Goal: Transaction & Acquisition: Book appointment/travel/reservation

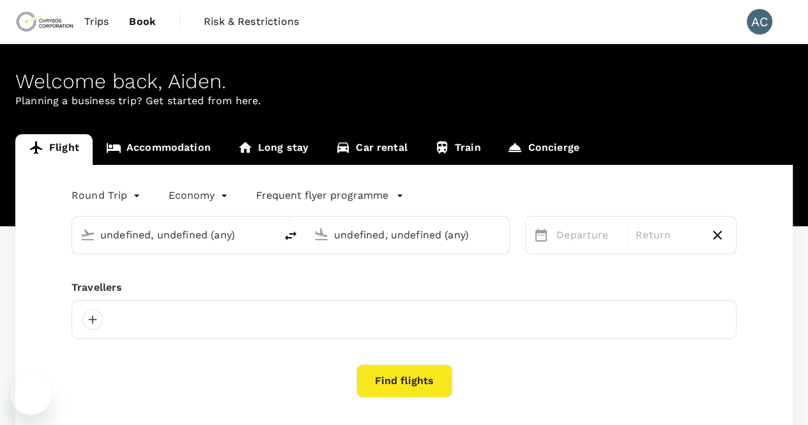
type input "Adelaide (ADL)"
type input "Kalgoorlie-[GEOGRAPHIC_DATA] (KGI)"
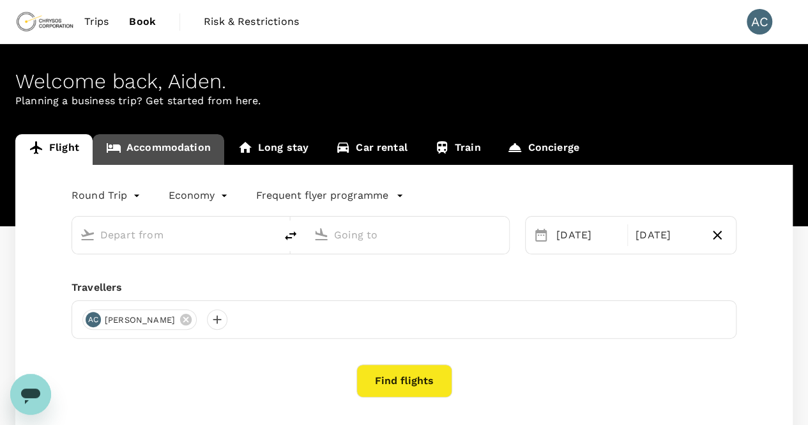
click at [168, 143] on link "Accommodation" at bounding box center [159, 149] width 132 height 31
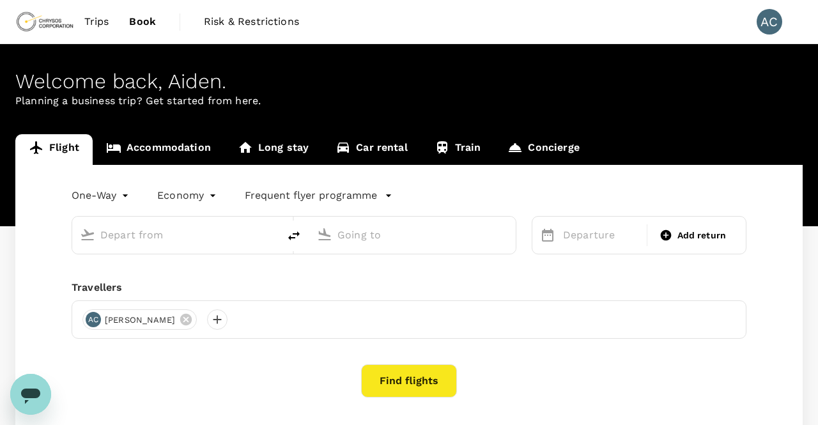
type input "roundtrip"
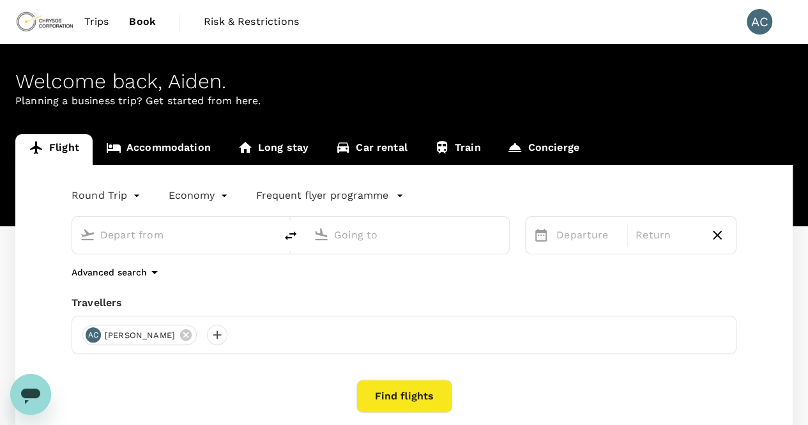
type input "Adelaide (ADL)"
type input "Kalgoorlie-[GEOGRAPHIC_DATA] (KGI)"
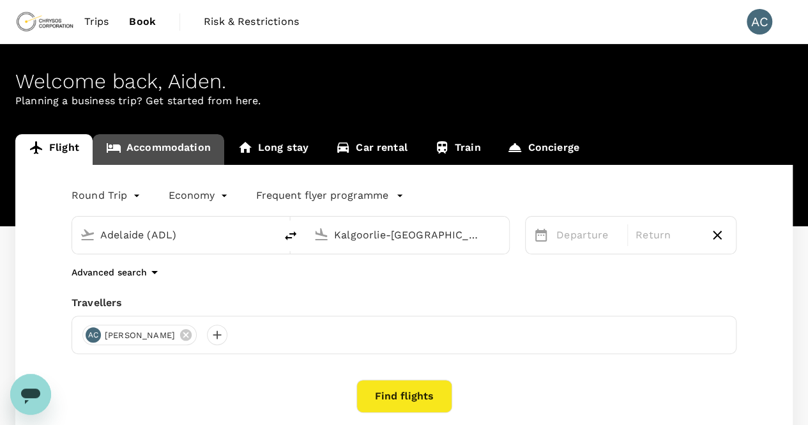
click at [174, 145] on link "Accommodation" at bounding box center [159, 149] width 132 height 31
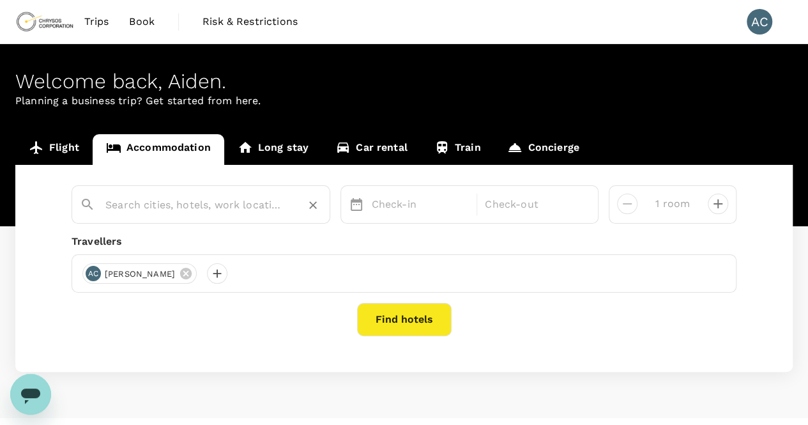
click at [152, 206] on input "text" at bounding box center [195, 205] width 181 height 20
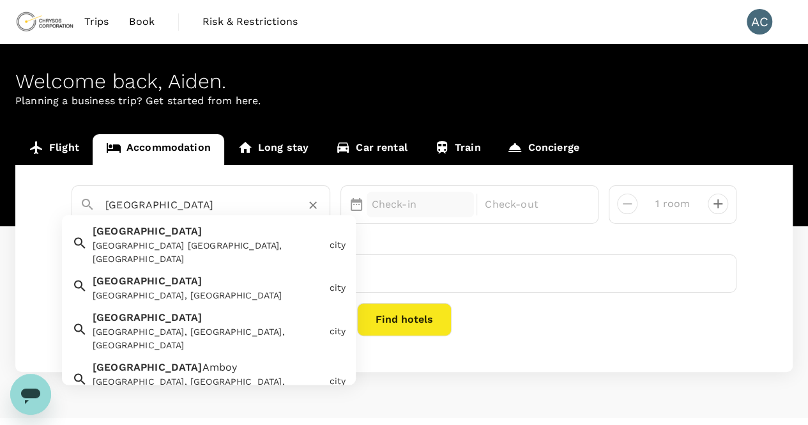
type input "perth"
click at [406, 206] on p "Check-in" at bounding box center [421, 204] width 98 height 15
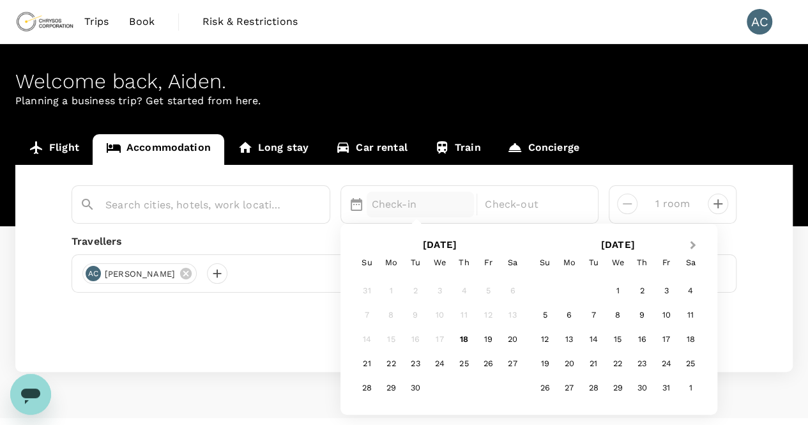
click at [693, 243] on span "Next Month" at bounding box center [693, 245] width 0 height 15
click at [592, 319] on div "4" at bounding box center [594, 316] width 24 height 24
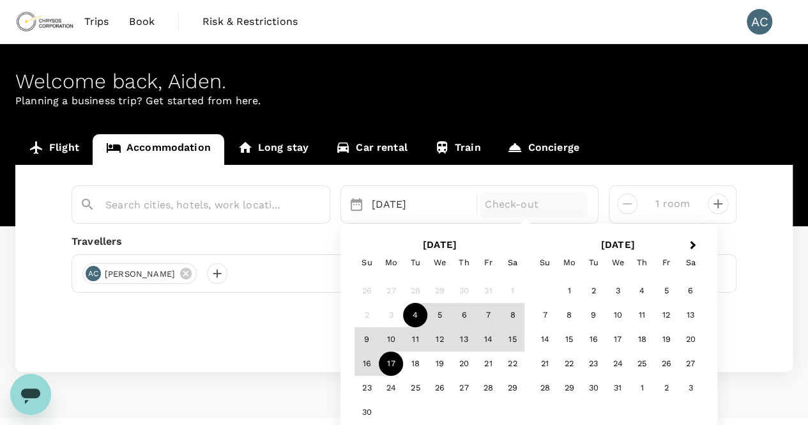
click at [385, 366] on div "17" at bounding box center [391, 364] width 24 height 24
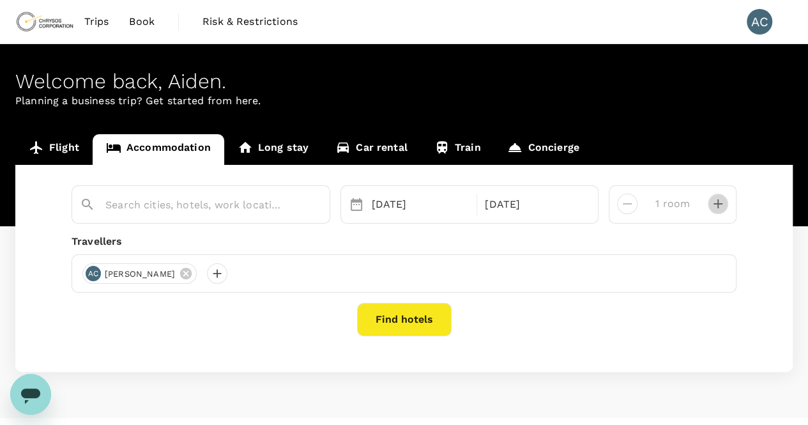
click at [718, 210] on icon "decrease" at bounding box center [718, 203] width 15 height 15
click at [625, 205] on icon "decrease" at bounding box center [627, 203] width 15 height 15
type input "1 room"
click at [401, 323] on button "Find hotels" at bounding box center [404, 319] width 95 height 33
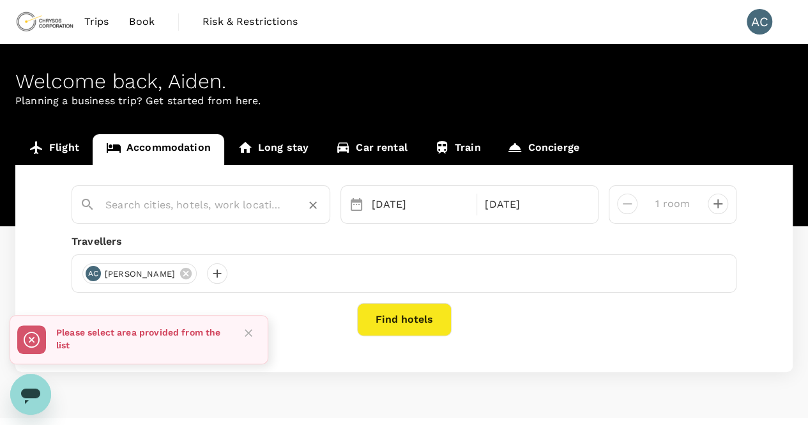
click at [210, 214] on input "text" at bounding box center [195, 205] width 181 height 20
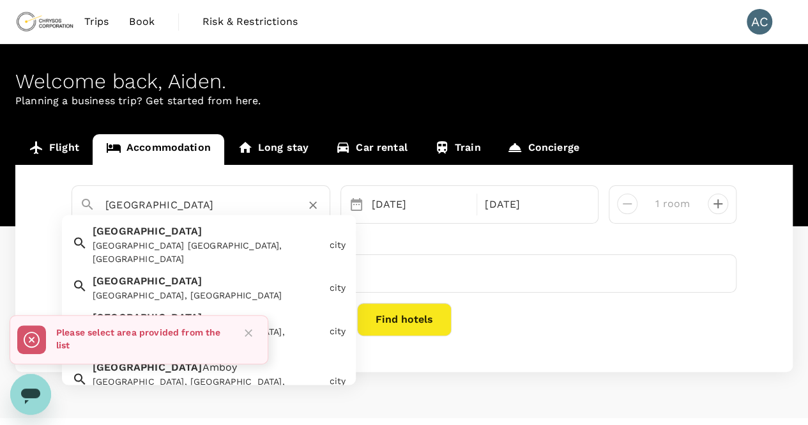
click at [181, 240] on div "Perth WA, Australia" at bounding box center [208, 253] width 231 height 27
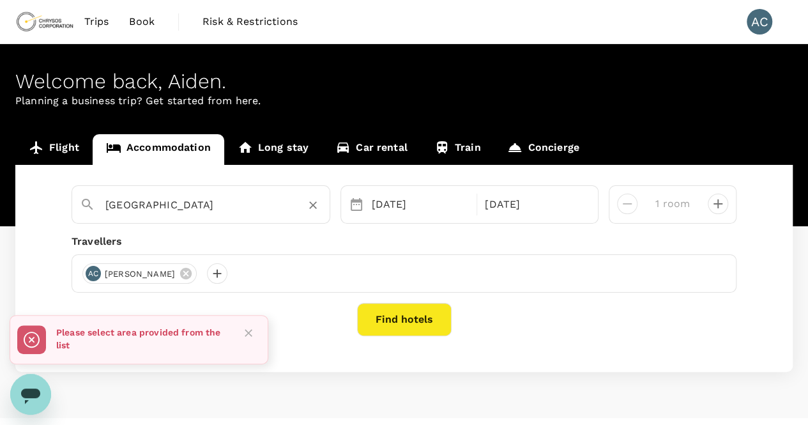
type input "Perth"
click at [407, 310] on button "Find hotels" at bounding box center [404, 319] width 95 height 33
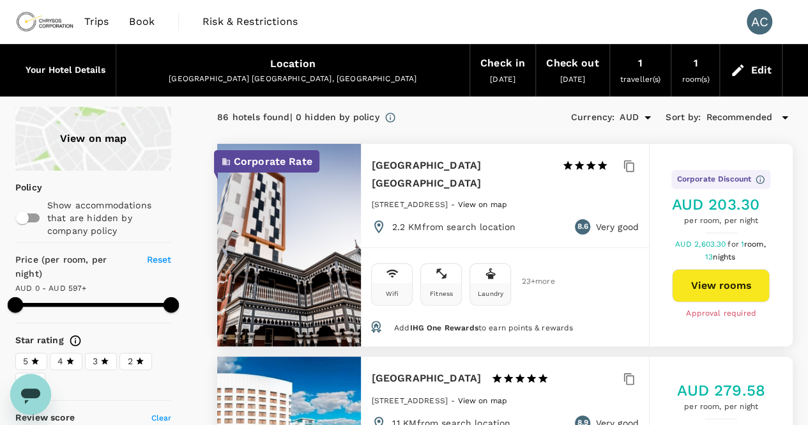
click at [775, 117] on div "Recommended" at bounding box center [749, 117] width 87 height 15
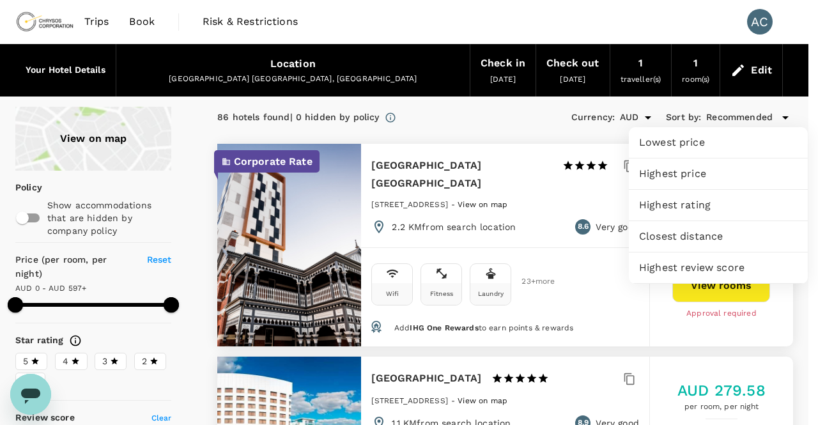
click at [523, 115] on div at bounding box center [409, 212] width 818 height 425
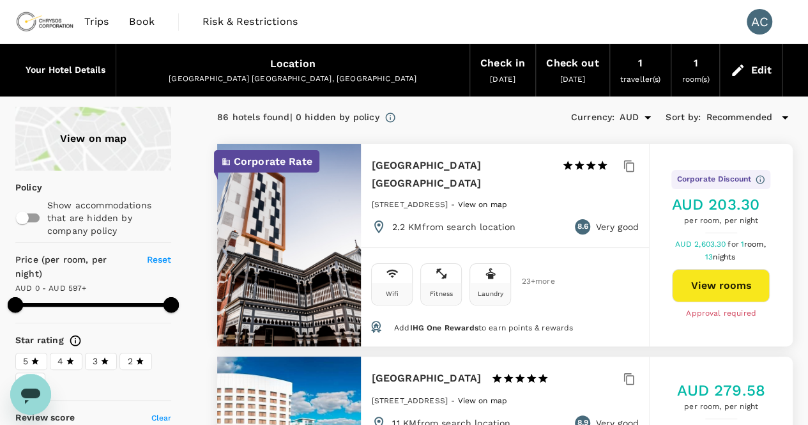
click at [106, 137] on div "View on map" at bounding box center [93, 139] width 156 height 64
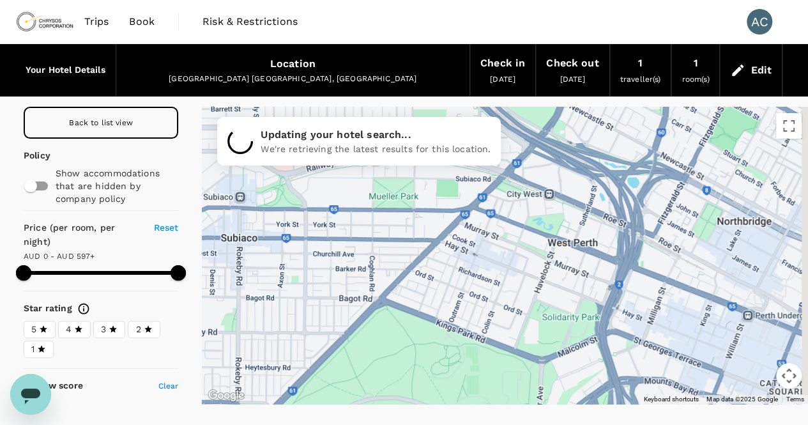
drag, startPoint x: 582, startPoint y: 247, endPoint x: 566, endPoint y: 277, distance: 34.3
click at [566, 277] on div at bounding box center [505, 255] width 607 height 297
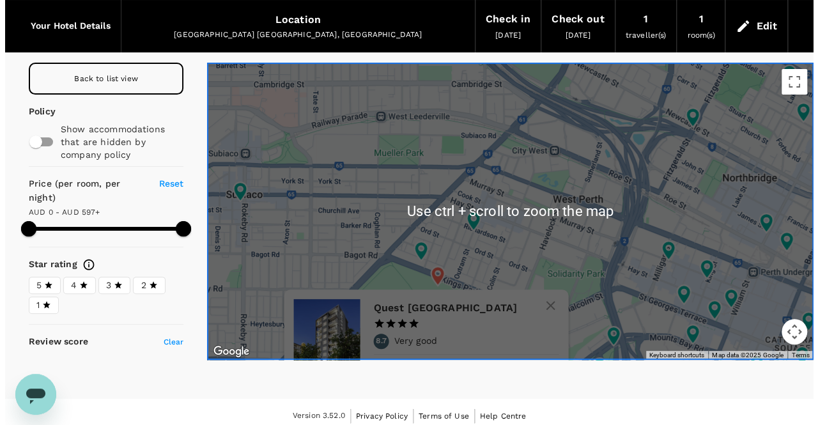
scroll to position [45, 0]
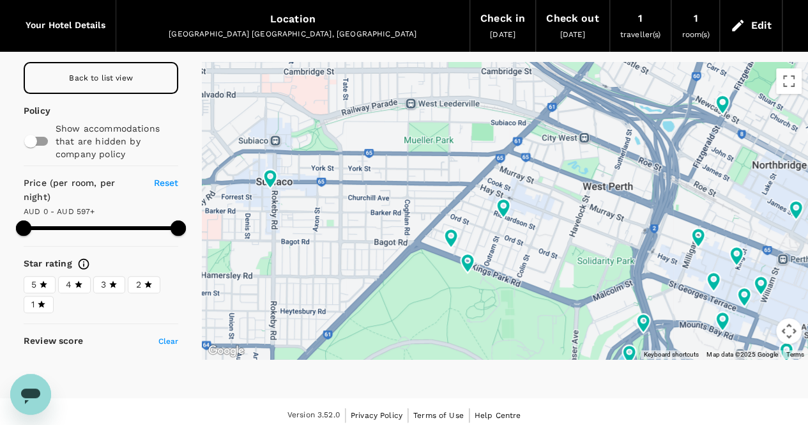
type input "596"
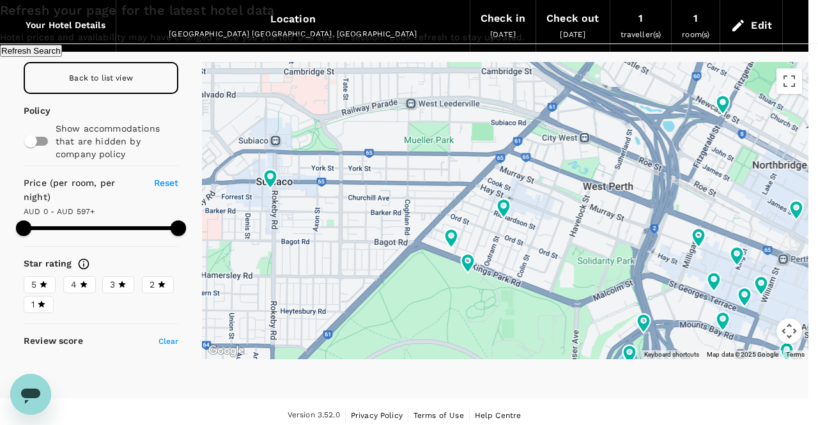
click at [62, 57] on button "Refresh Search" at bounding box center [31, 51] width 62 height 12
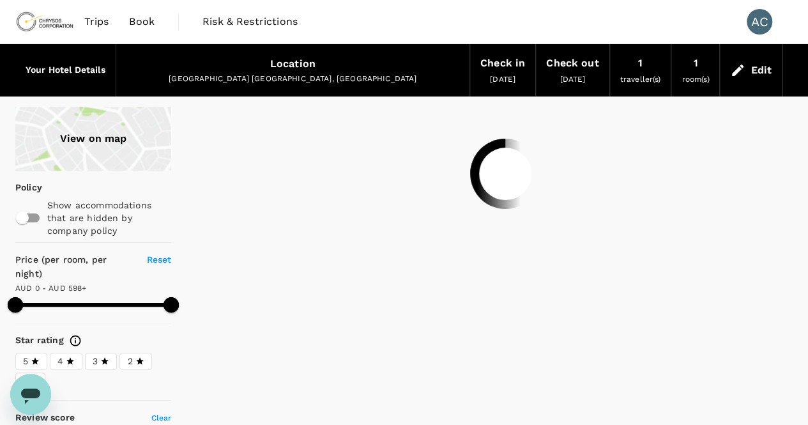
type input "597"
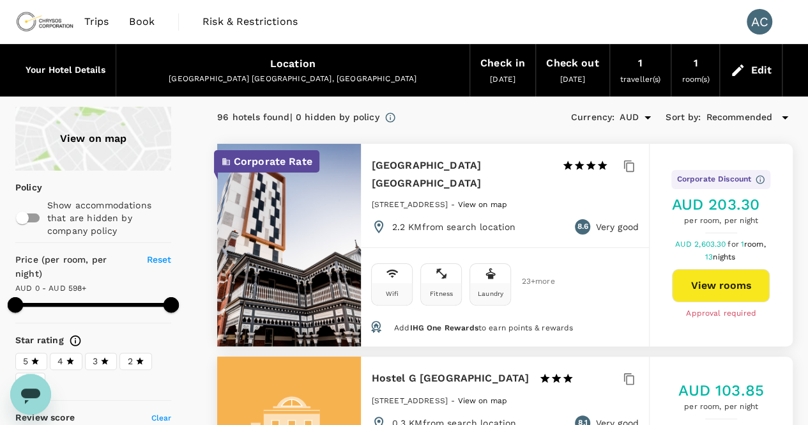
click at [750, 80] on div "Edit" at bounding box center [751, 70] width 62 height 45
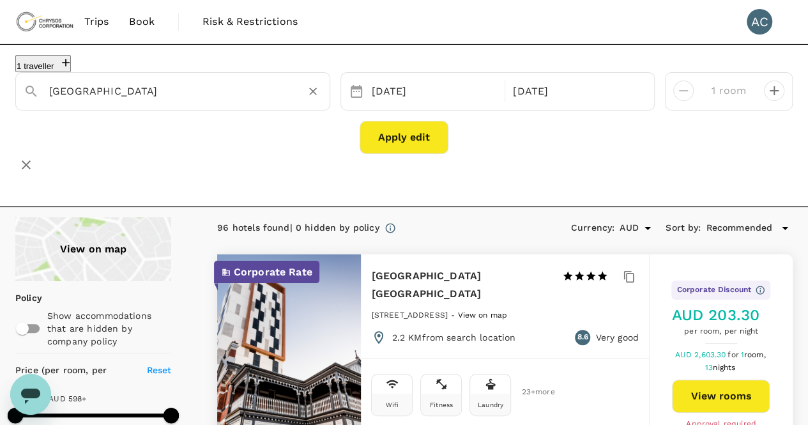
click at [164, 97] on input "Perth" at bounding box center [167, 91] width 237 height 20
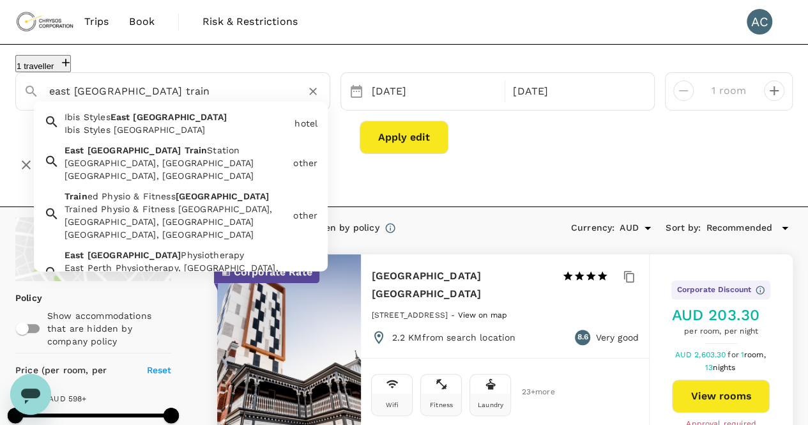
click at [161, 164] on div "East Perth Train Station, Perth WA, Australia" at bounding box center [177, 170] width 224 height 26
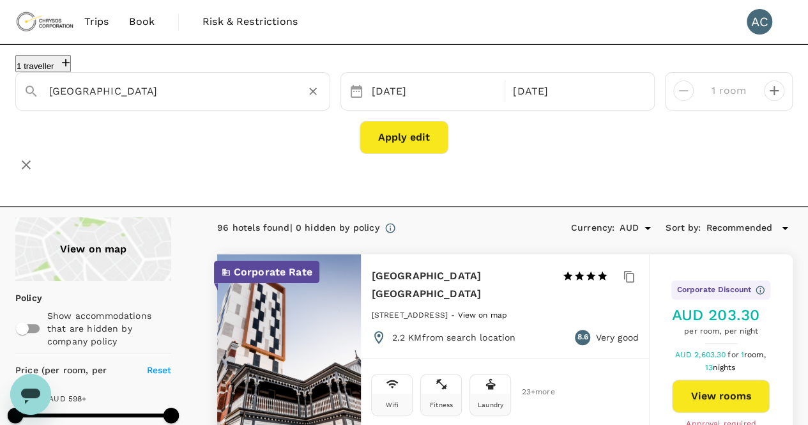
type input "East Perth Train Station"
click at [406, 145] on button "Apply edit" at bounding box center [404, 137] width 89 height 33
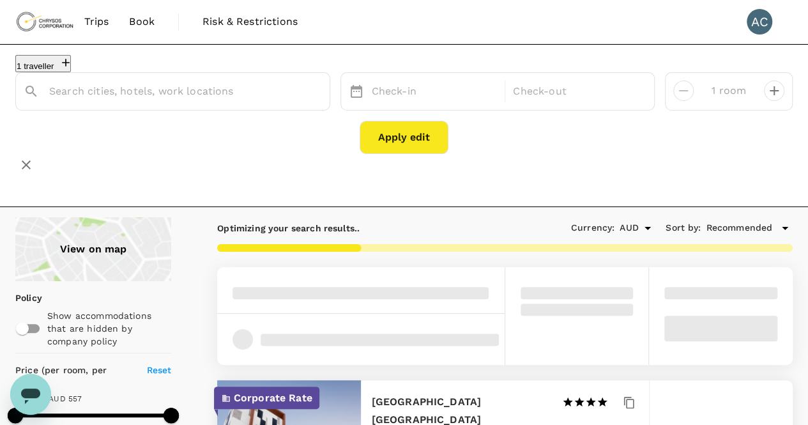
type input "Perth"
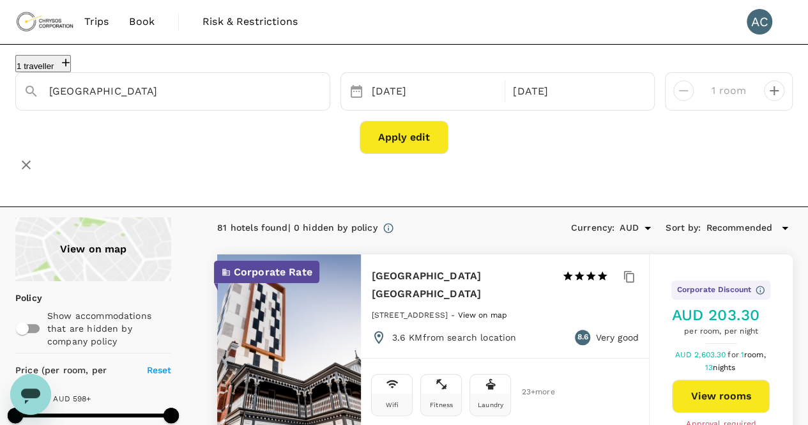
type input "597.21"
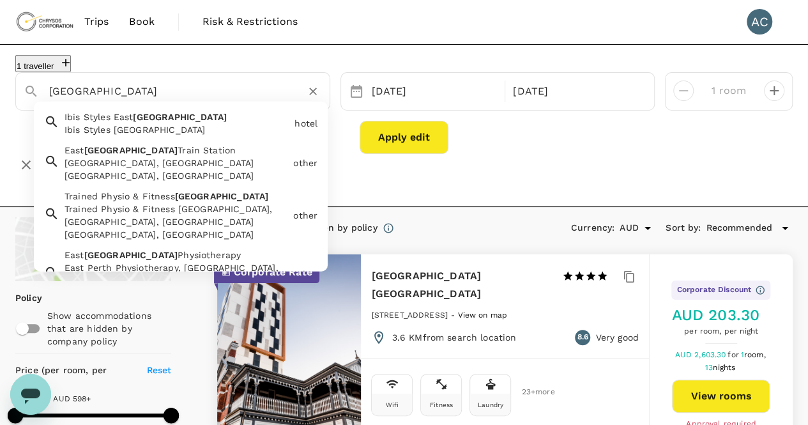
click at [150, 91] on input "Perth" at bounding box center [167, 91] width 237 height 20
click at [152, 167] on div "East Perth Train Station, Perth WA, Australia" at bounding box center [177, 170] width 224 height 26
type input "East Perth Train Station"
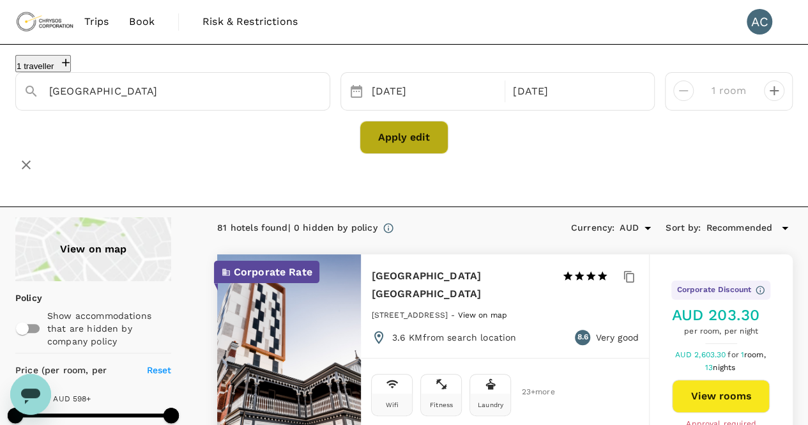
click at [405, 152] on button "Apply edit" at bounding box center [404, 137] width 89 height 33
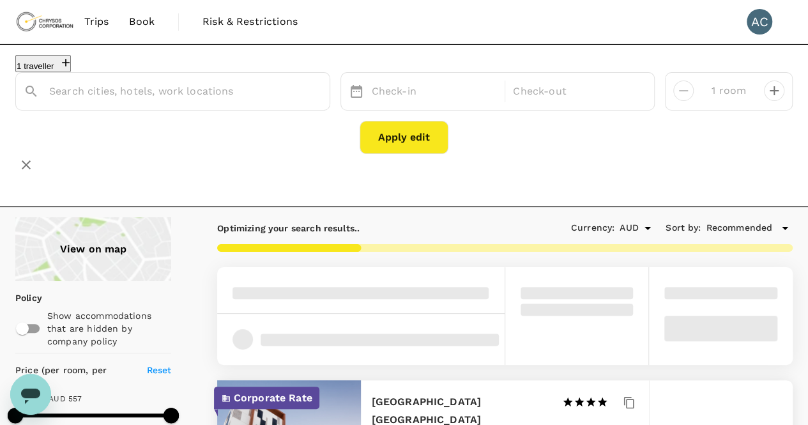
type input "557"
type input "AUD"
type input "Perth"
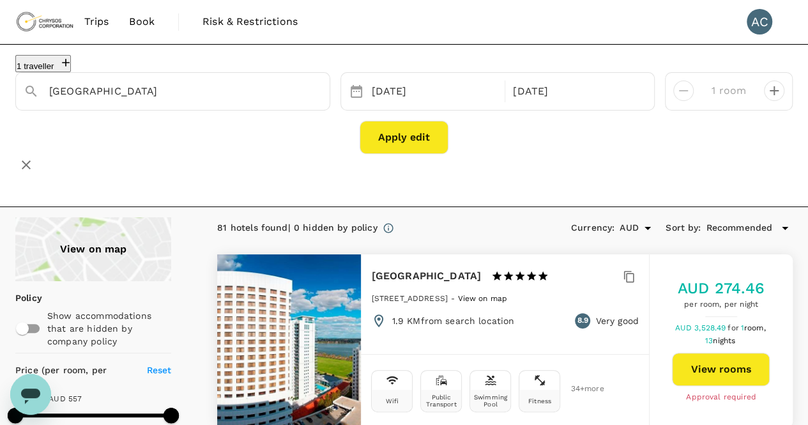
click at [100, 247] on div "View on map" at bounding box center [93, 249] width 156 height 64
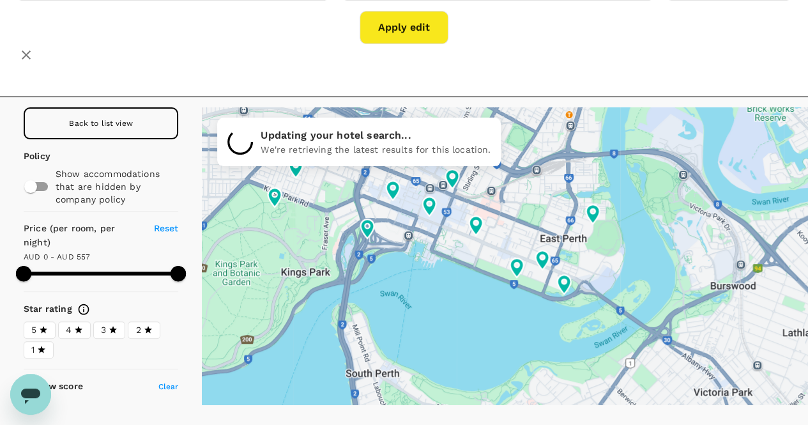
scroll to position [136, 0]
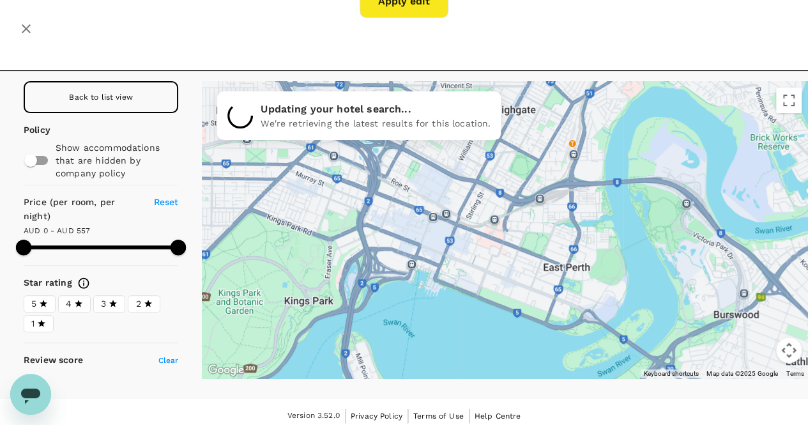
drag, startPoint x: 469, startPoint y: 226, endPoint x: 472, endPoint y: 285, distance: 59.5
click at [472, 285] on div at bounding box center [505, 229] width 607 height 297
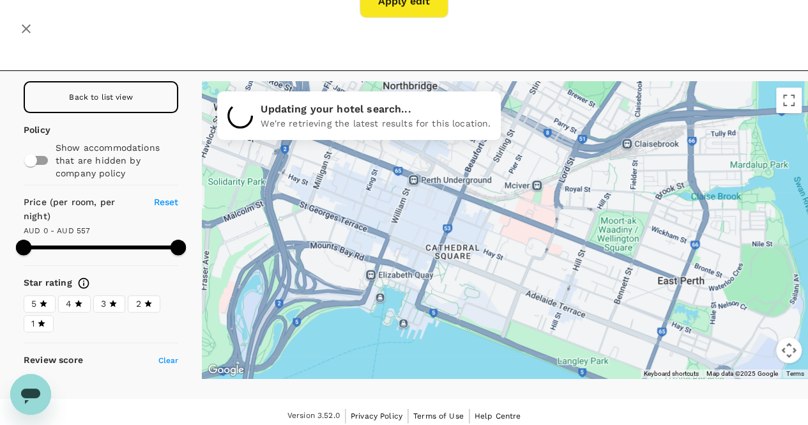
drag, startPoint x: 436, startPoint y: 210, endPoint x: 456, endPoint y: 252, distance: 47.5
click at [456, 252] on div at bounding box center [505, 229] width 607 height 297
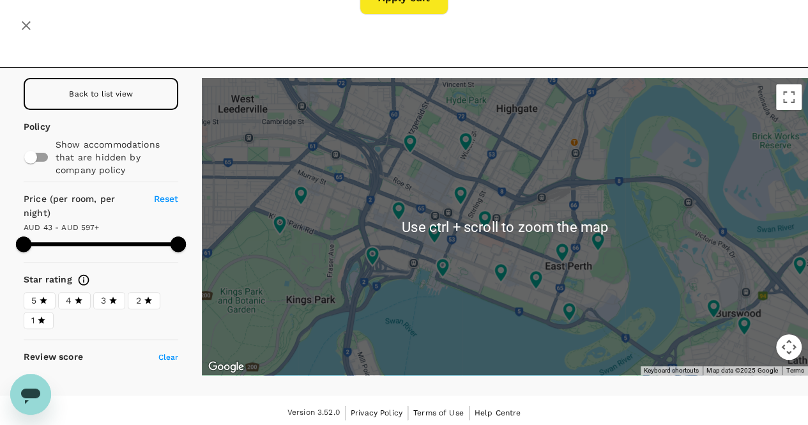
scroll to position [0, 0]
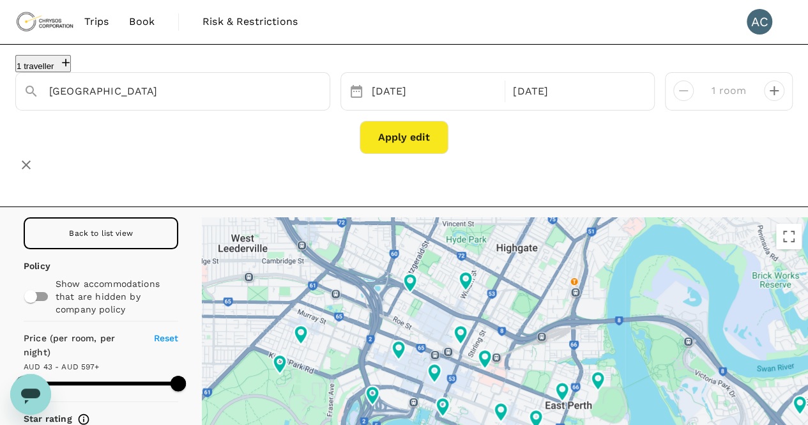
click at [107, 220] on div "Back to list view" at bounding box center [101, 233] width 155 height 32
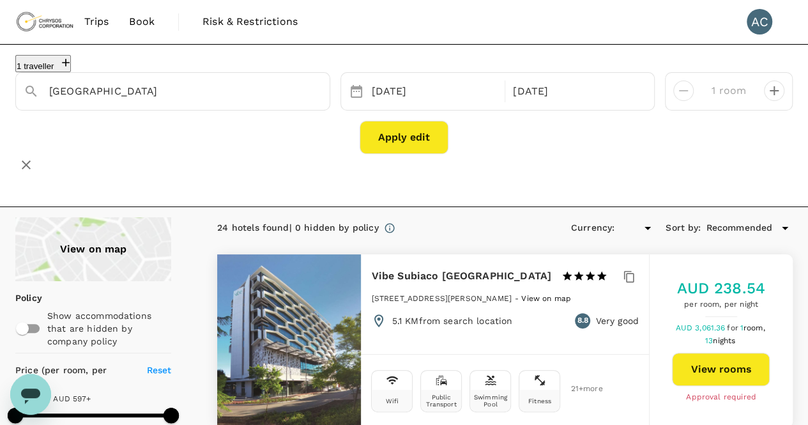
type input "597.21"
type input "AUD"
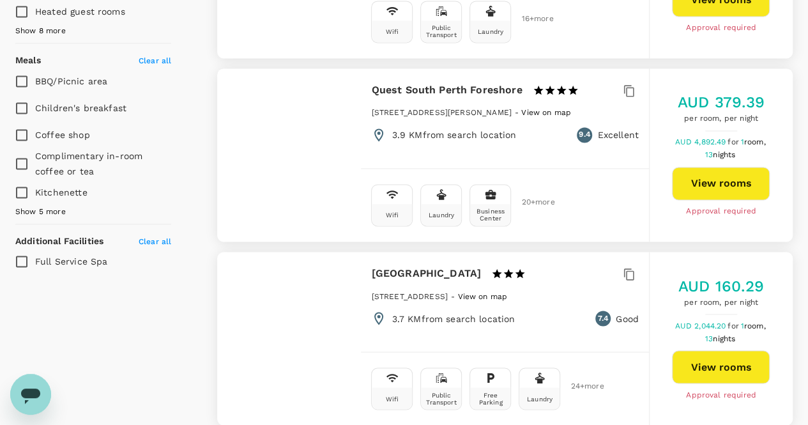
scroll to position [940, 0]
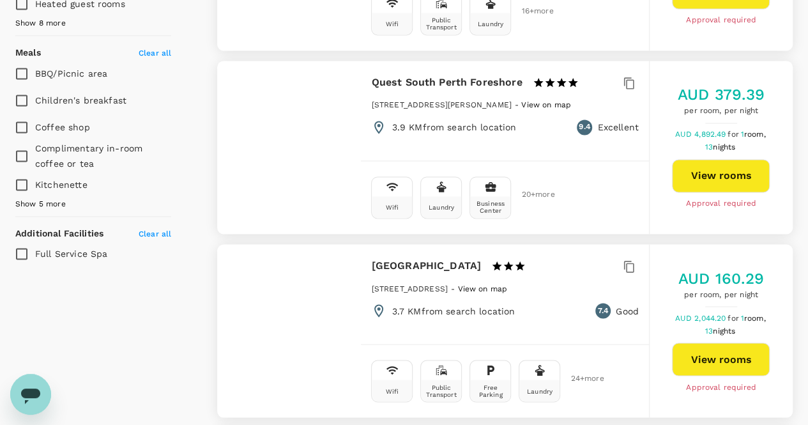
click at [527, 190] on span "20 + more" at bounding box center [531, 194] width 19 height 8
click at [54, 198] on span "Show 5 more" at bounding box center [40, 204] width 50 height 13
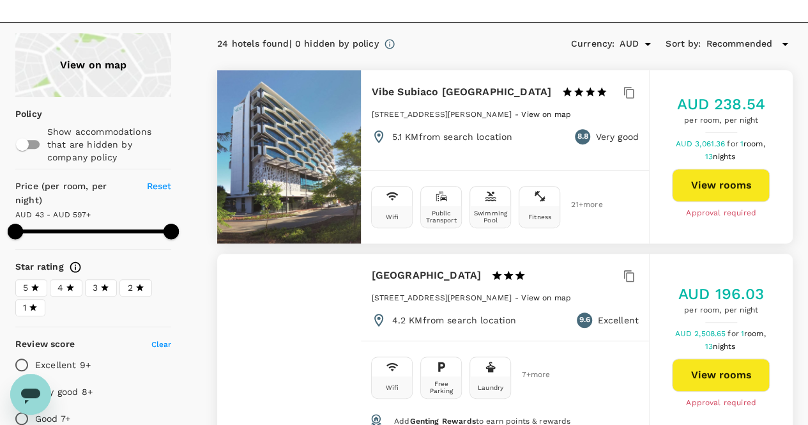
scroll to position [0, 0]
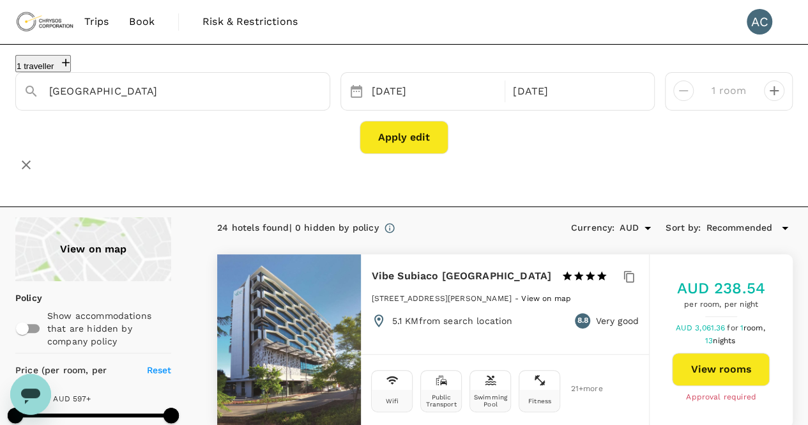
click at [744, 222] on span "Recommended" at bounding box center [739, 228] width 66 height 14
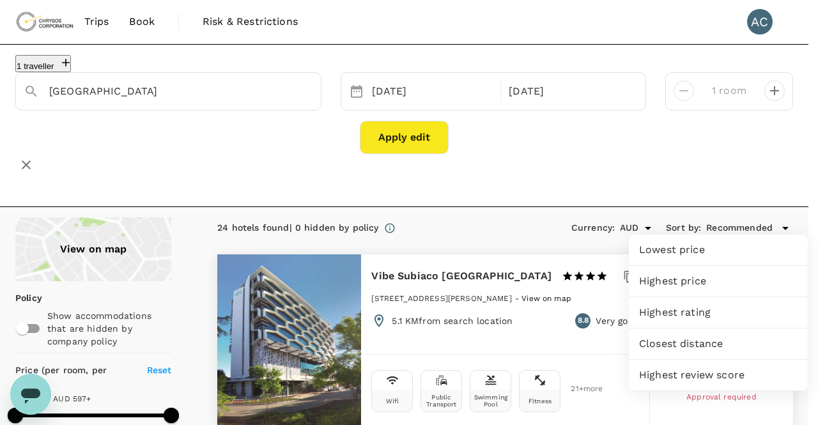
click at [698, 314] on span "Highest rating" at bounding box center [718, 312] width 158 height 15
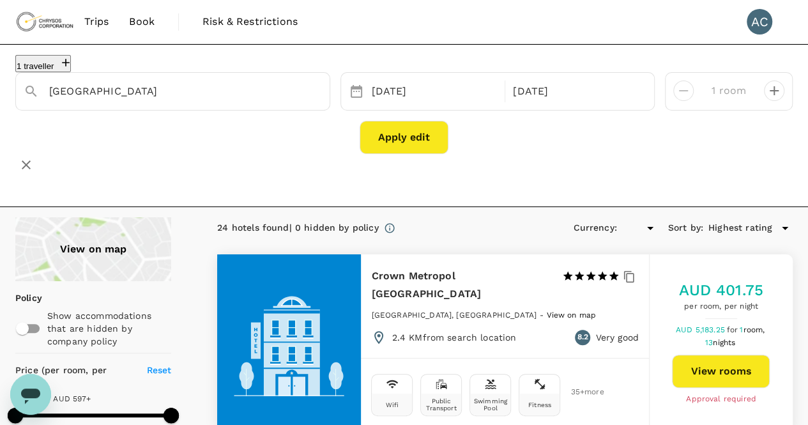
type input "597.21"
type input "AUD"
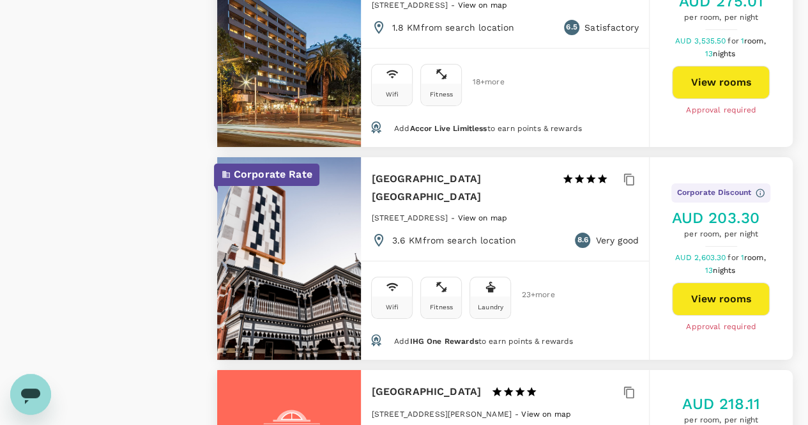
scroll to position [2347, 0]
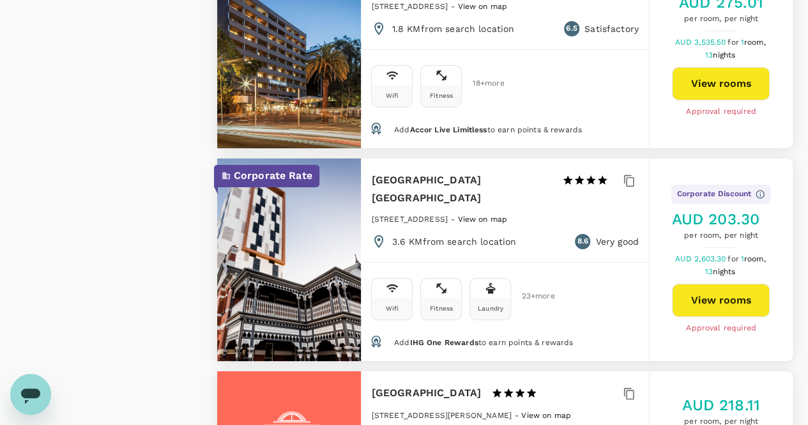
type input "597.21"
